Goal: Information Seeking & Learning: Find specific fact

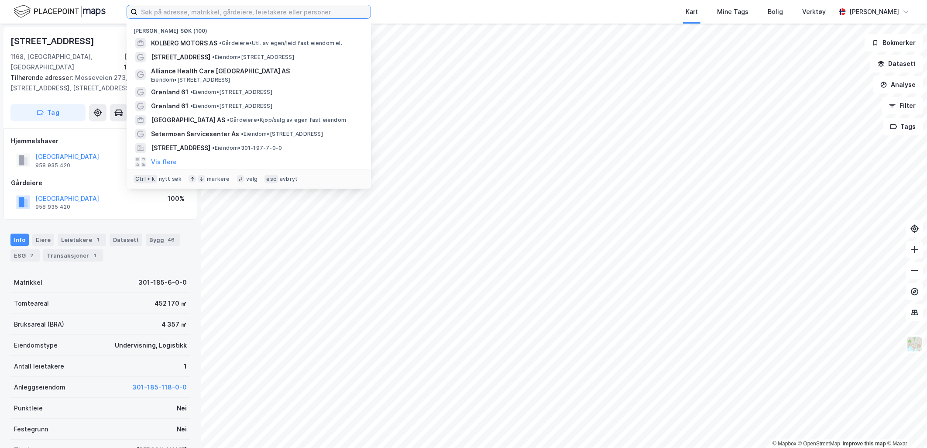
click at [213, 9] on input at bounding box center [254, 11] width 233 height 13
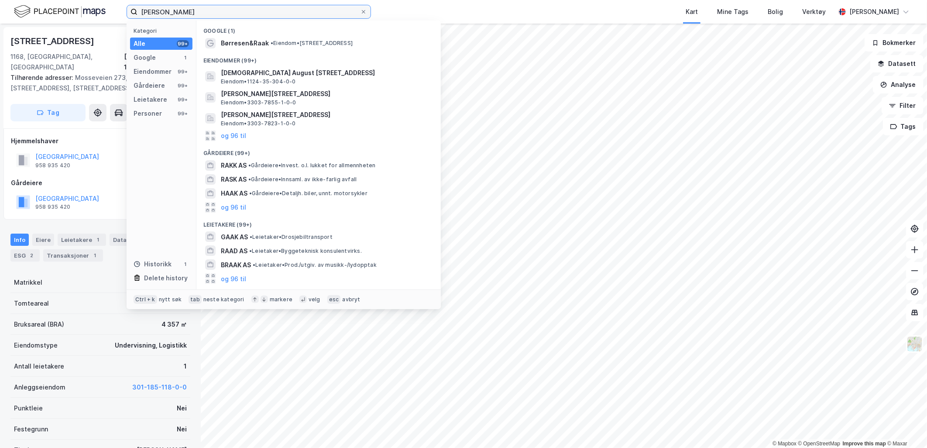
type input "[PERSON_NAME]"
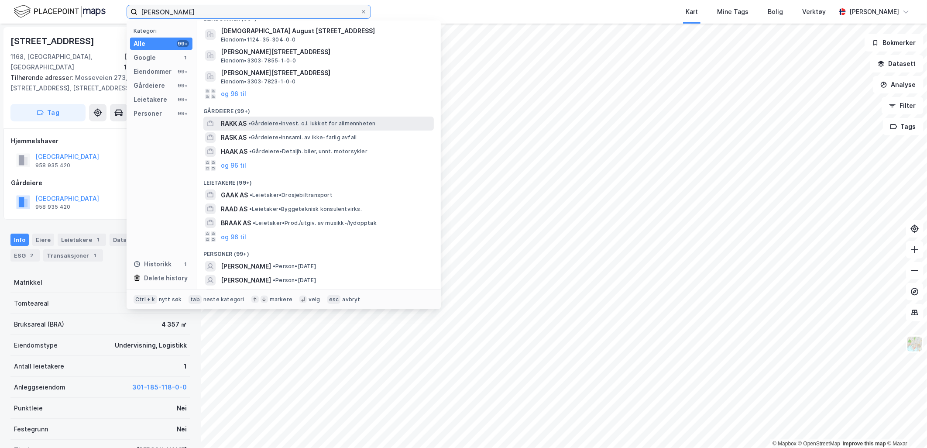
scroll to position [97, 0]
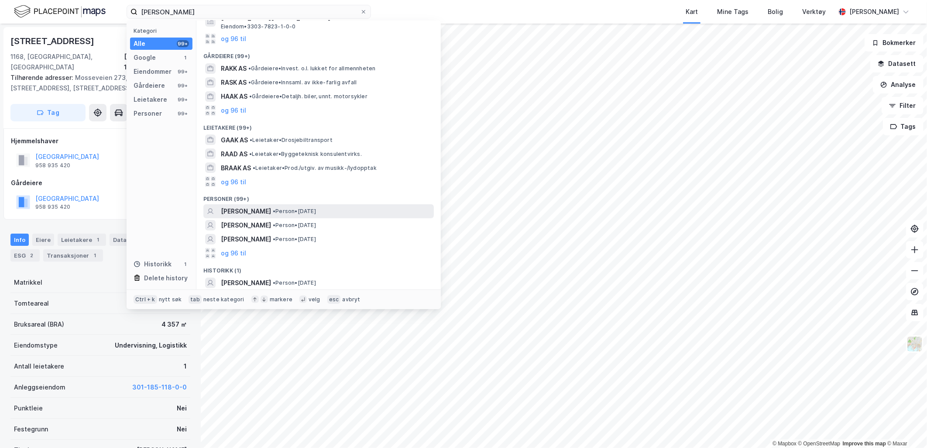
click at [251, 210] on span "[PERSON_NAME]" at bounding box center [246, 211] width 50 height 10
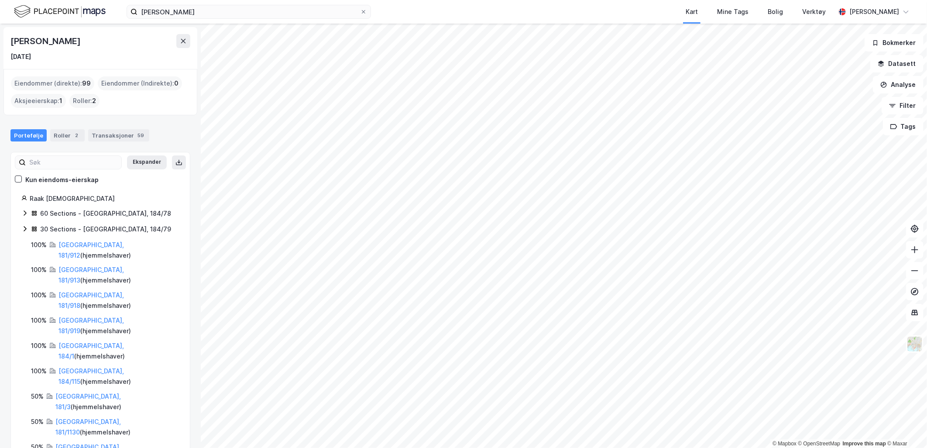
click at [52, 200] on div "Raak [DEMOGRAPHIC_DATA]" at bounding box center [105, 198] width 150 height 10
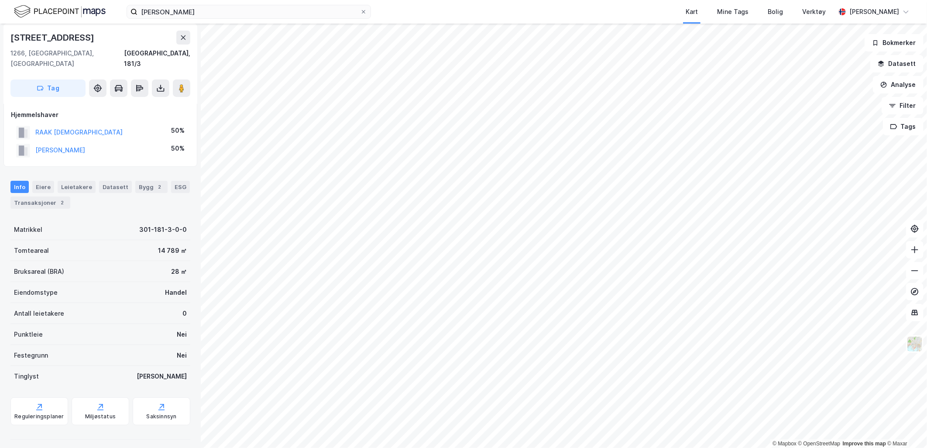
scroll to position [48, 0]
